Goal: Information Seeking & Learning: Learn about a topic

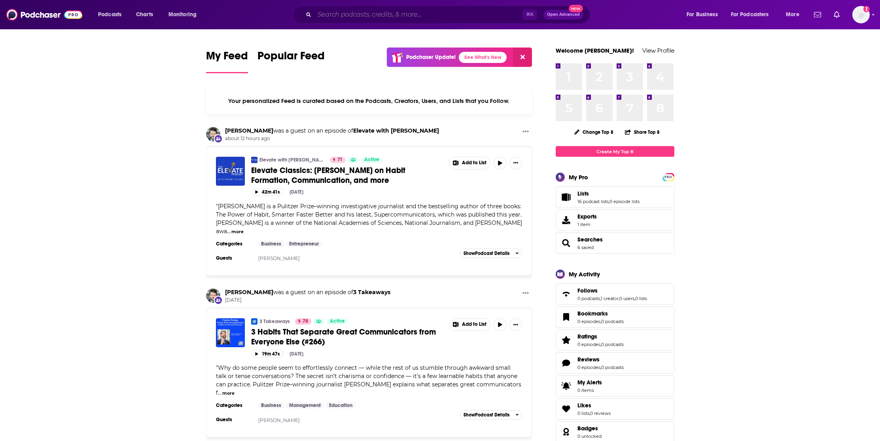
click at [350, 13] on input "Search podcasts, credits, & more..." at bounding box center [418, 14] width 208 height 13
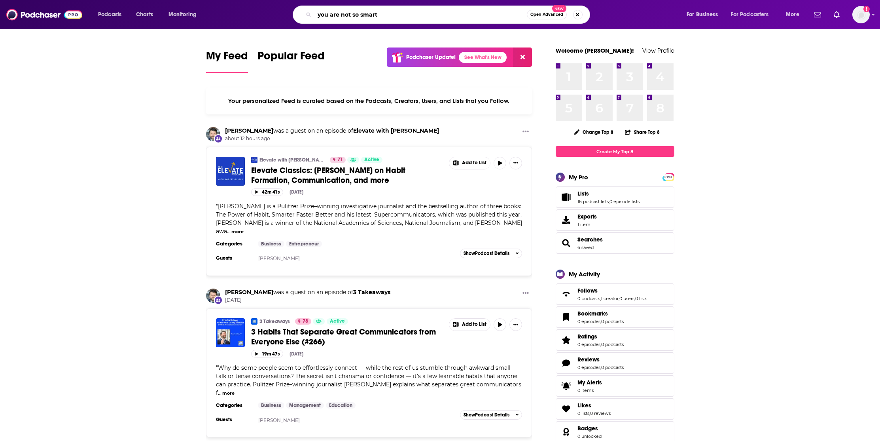
type input "you are not so smart"
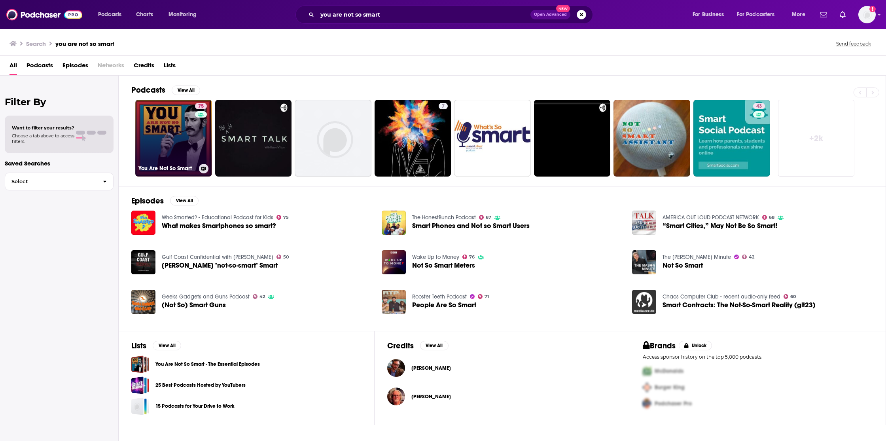
click at [176, 121] on link "75 You Are Not So Smart" at bounding box center [173, 138] width 77 height 77
